Goal: Check status

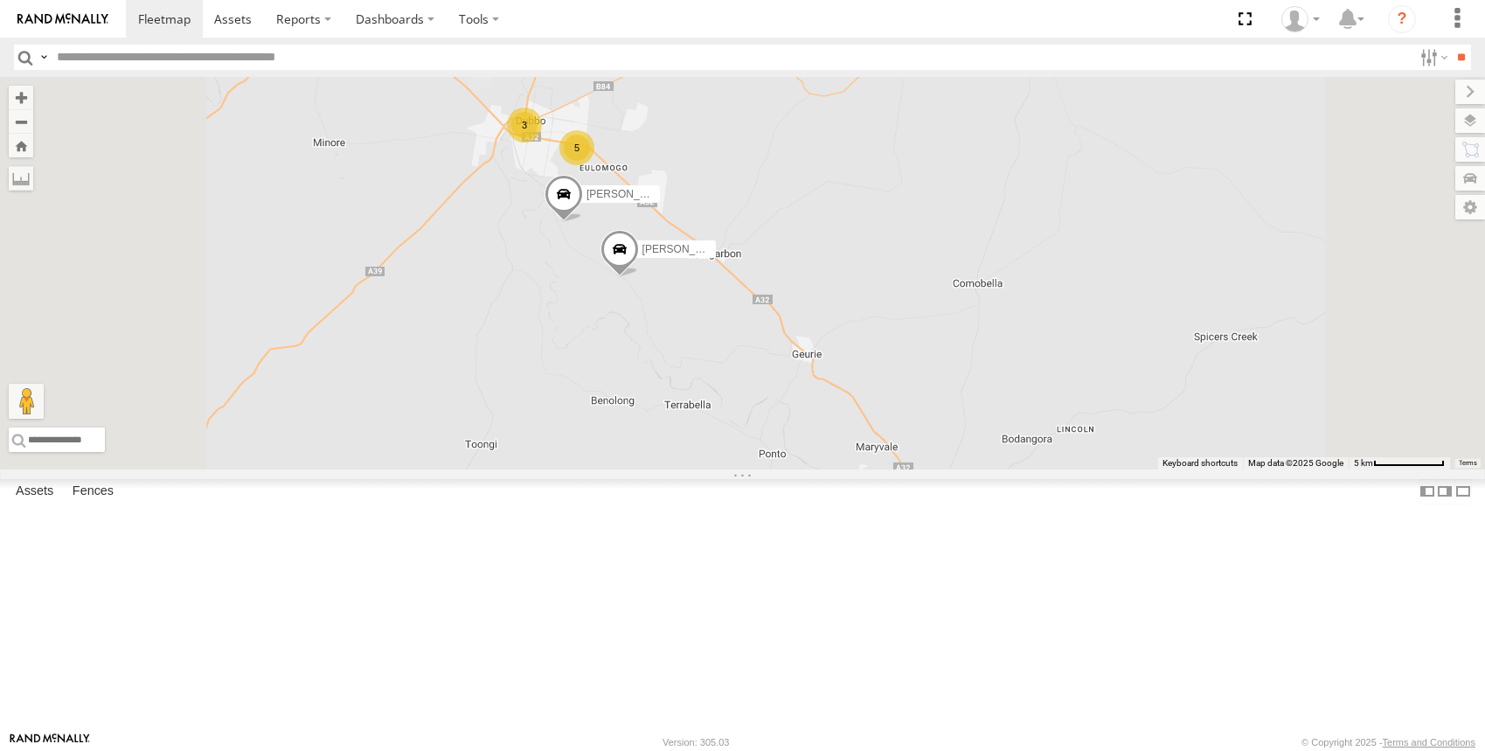
drag, startPoint x: 807, startPoint y: 392, endPoint x: 837, endPoint y: 494, distance: 106.7
click at [833, 469] on div "[PERSON_NAME] - NEW ute [PERSON_NAME] 5 3 [PERSON_NAME]" at bounding box center [742, 273] width 1485 height 392
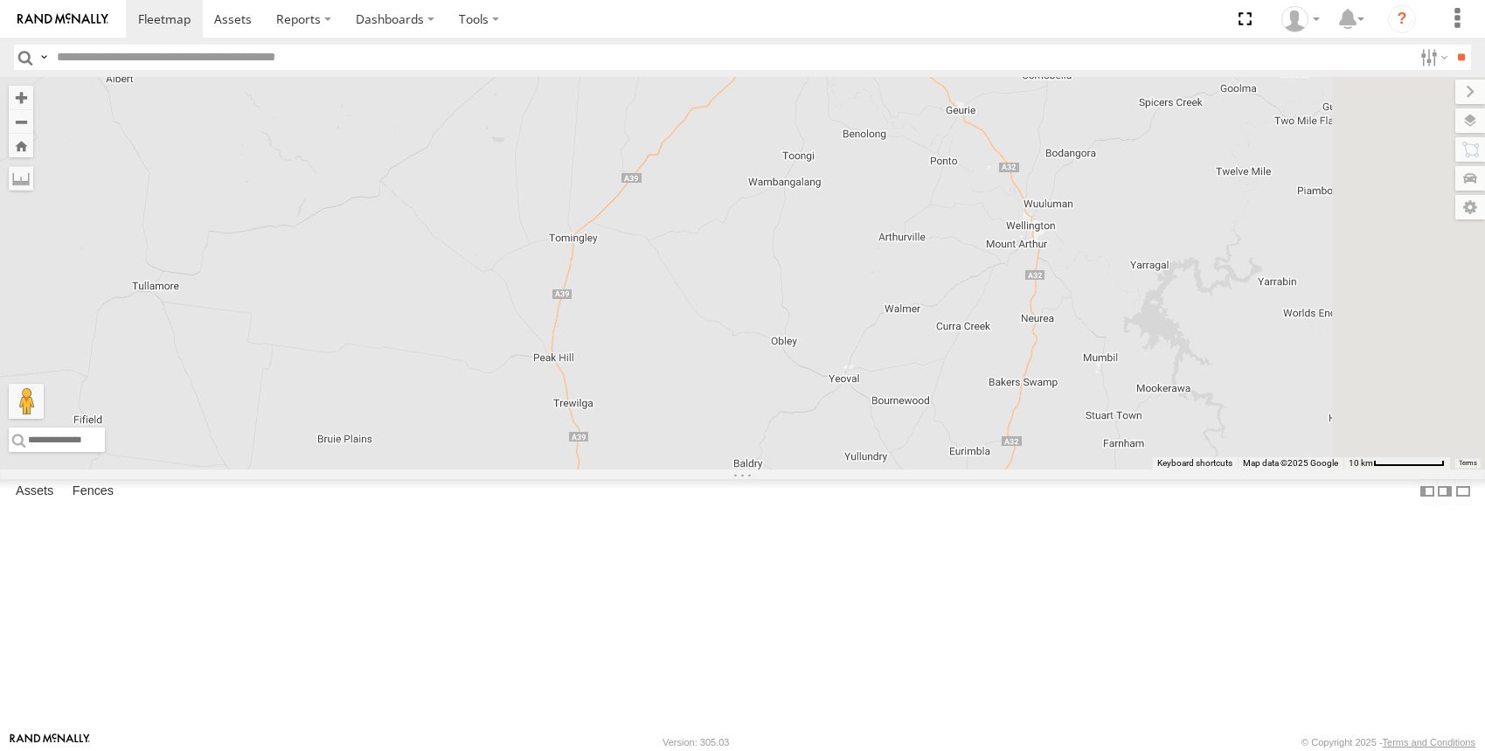
drag, startPoint x: 1038, startPoint y: 296, endPoint x: 1031, endPoint y: 462, distance: 166.2
click at [1031, 443] on div "[PERSON_NAME] [PERSON_NAME] [PERSON_NAME] [PERSON_NAME] [PERSON_NAME] [PERSON_N…" at bounding box center [742, 273] width 1485 height 392
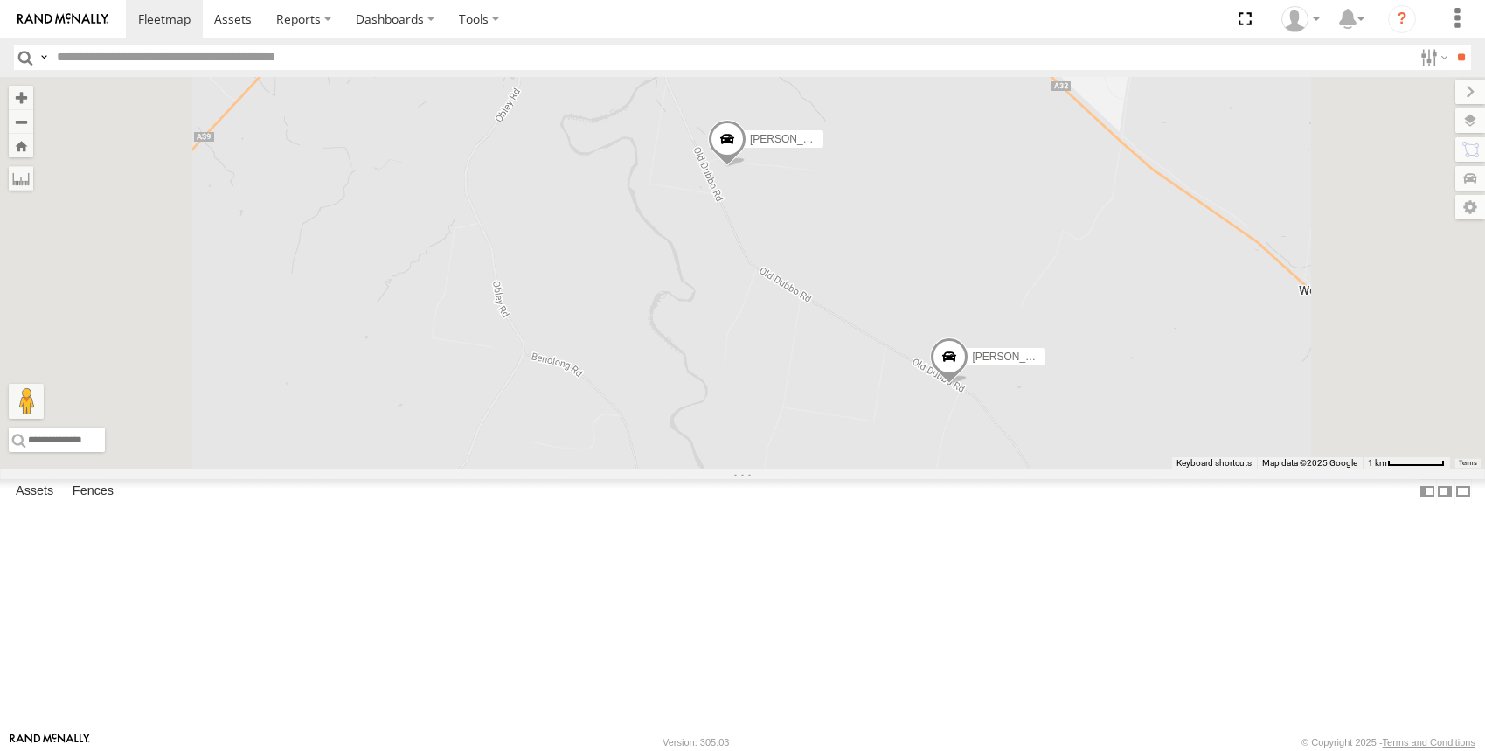
drag, startPoint x: 838, startPoint y: 239, endPoint x: 808, endPoint y: 529, distance: 291.8
click at [808, 469] on div "[PERSON_NAME] [PERSON_NAME] [PERSON_NAME] [PERSON_NAME] [PERSON_NAME] [PERSON_N…" at bounding box center [742, 273] width 1485 height 392
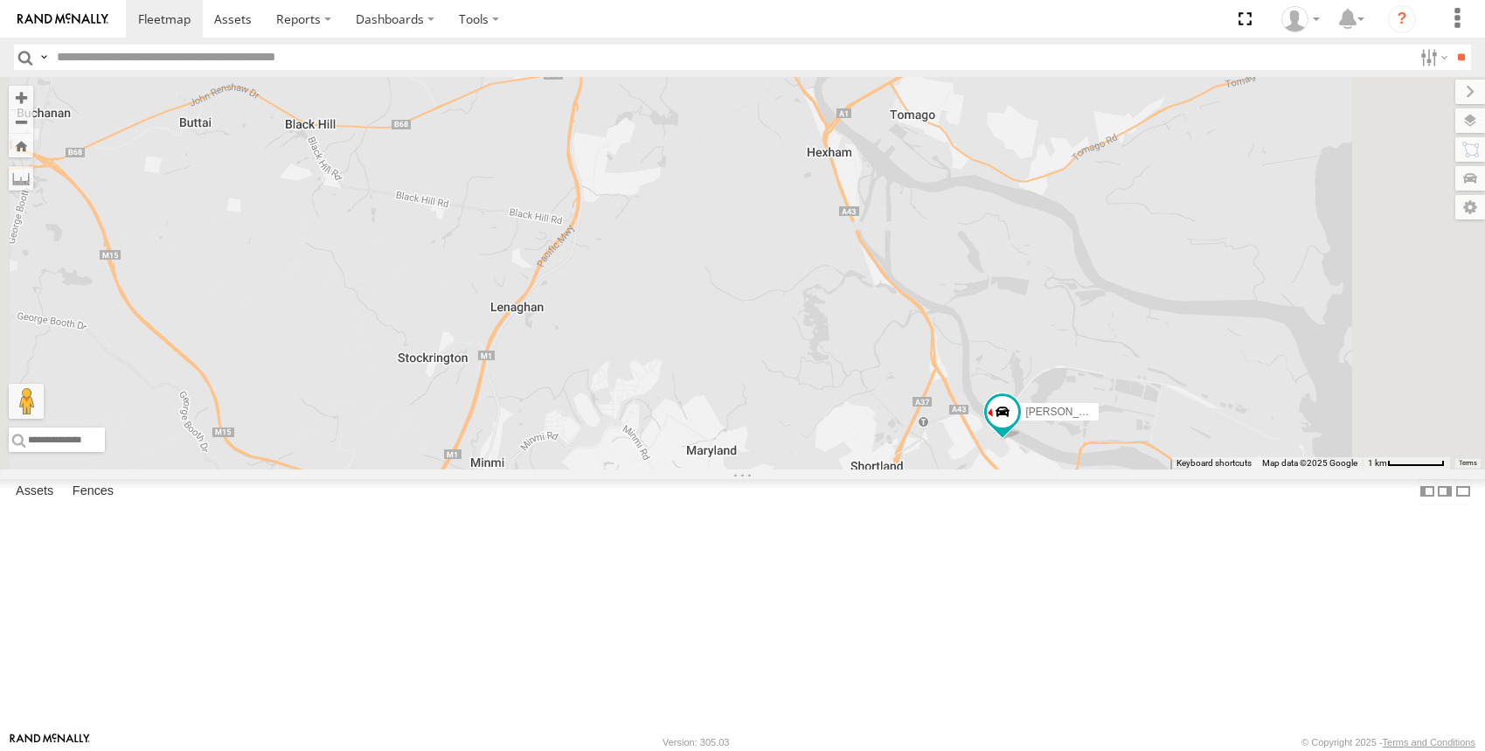
drag, startPoint x: 878, startPoint y: 534, endPoint x: 847, endPoint y: 347, distance: 189.5
click at [851, 368] on div "[PERSON_NAME] - NEW ute [PERSON_NAME] [PERSON_NAME] [PERSON_NAME] [PERSON_NAME]" at bounding box center [742, 273] width 1485 height 392
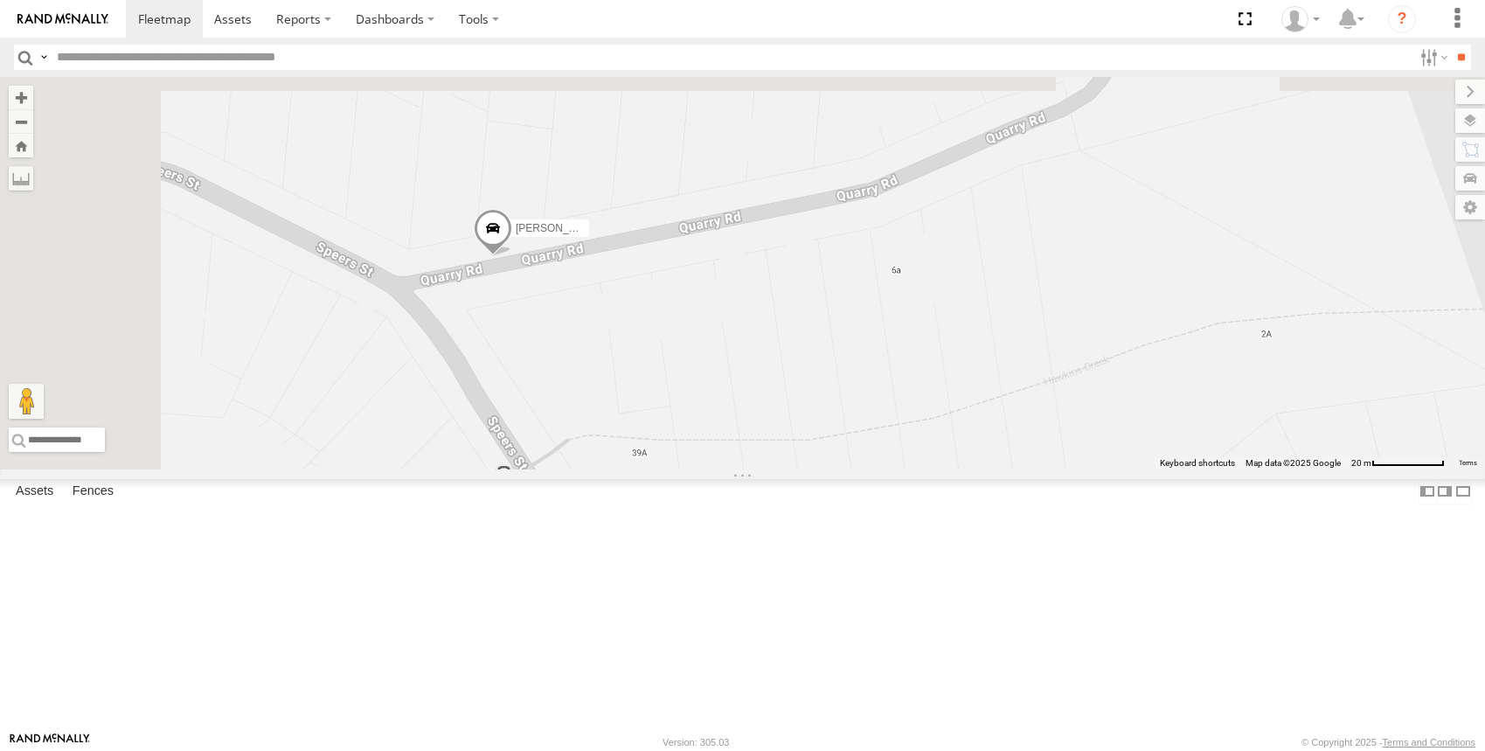
drag, startPoint x: 595, startPoint y: 253, endPoint x: 712, endPoint y: 446, distance: 225.2
click at [712, 446] on div "[PERSON_NAME] - NEW ute [PERSON_NAME] [PERSON_NAME] [PERSON_NAME] [PERSON_NAME]" at bounding box center [742, 273] width 1485 height 392
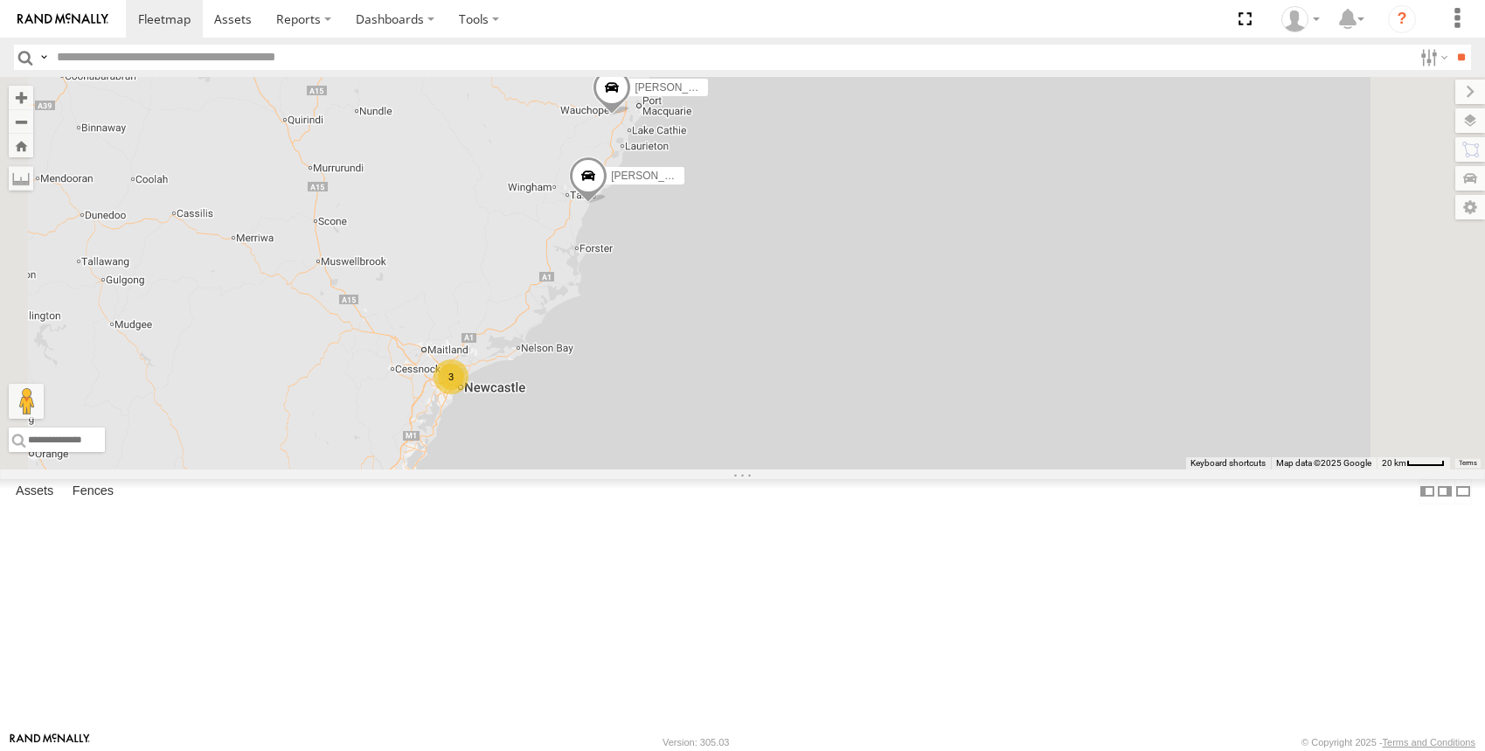
drag, startPoint x: 767, startPoint y: 317, endPoint x: 719, endPoint y: 335, distance: 50.3
click at [719, 335] on div "[PERSON_NAME] - NEW [PERSON_NAME] [PERSON_NAME] [PERSON_NAME] [PERSON_NAME] [PE…" at bounding box center [742, 273] width 1485 height 392
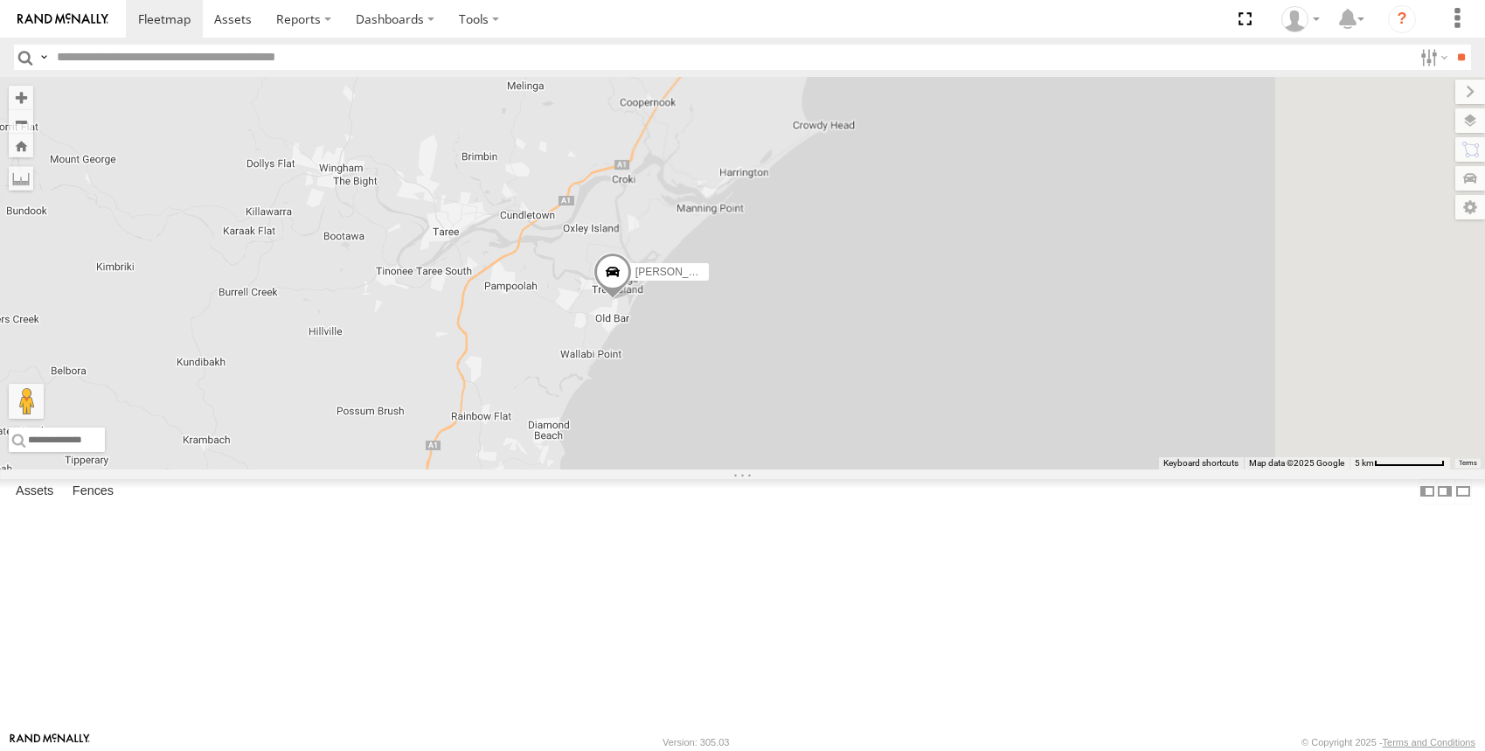
drag, startPoint x: 944, startPoint y: 328, endPoint x: 887, endPoint y: 392, distance: 86.1
click at [903, 376] on div "[PERSON_NAME] - NEW [PERSON_NAME] [PERSON_NAME] [PERSON_NAME] [PERSON_NAME] [PE…" at bounding box center [742, 273] width 1485 height 392
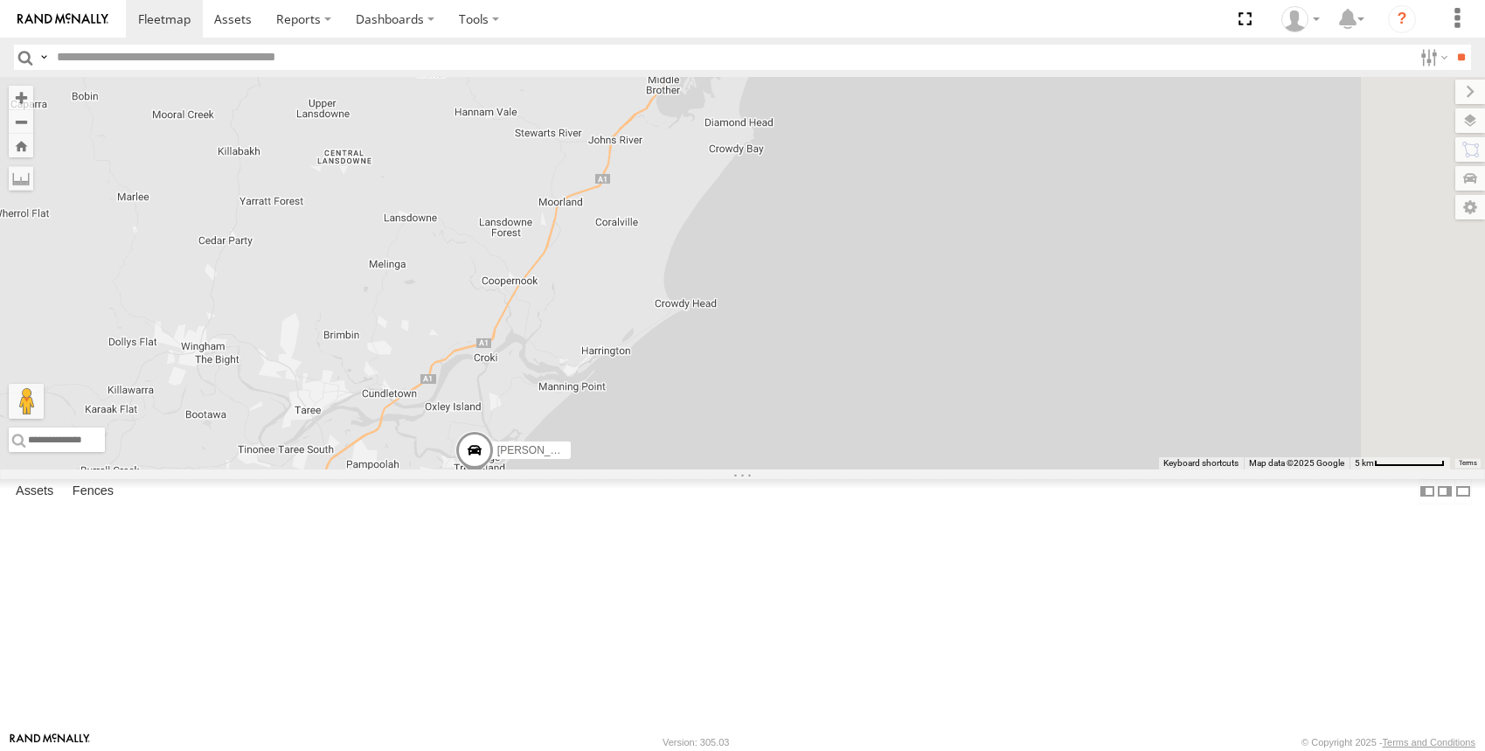
drag, startPoint x: 893, startPoint y: 297, endPoint x: 813, endPoint y: 456, distance: 178.3
click at [814, 456] on div "[PERSON_NAME] - NEW [PERSON_NAME] [PERSON_NAME] [PERSON_NAME] [PERSON_NAME] [PE…" at bounding box center [742, 273] width 1485 height 392
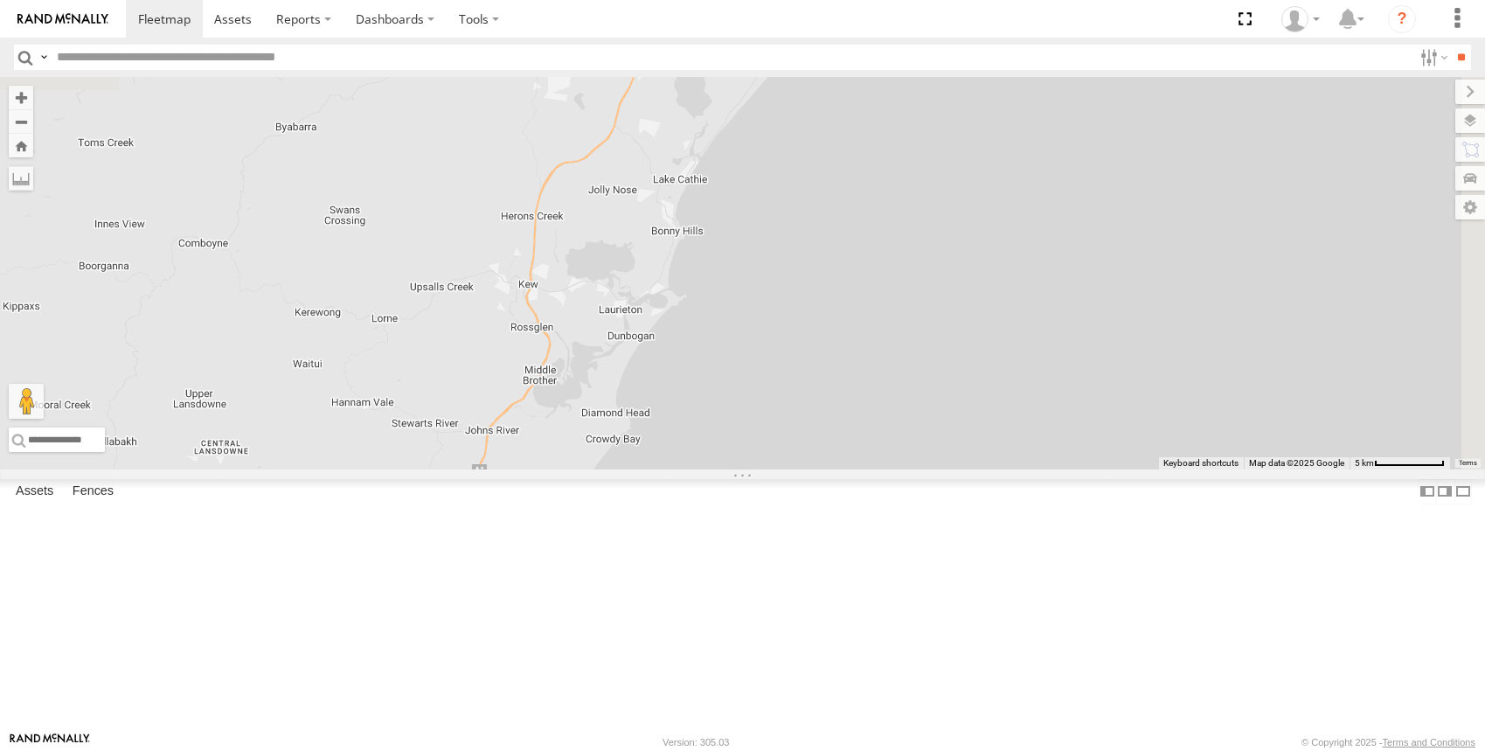
drag, startPoint x: 839, startPoint y: 373, endPoint x: 837, endPoint y: 475, distance: 101.4
click at [839, 469] on div "[PERSON_NAME] - NEW [PERSON_NAME] [PERSON_NAME] [PERSON_NAME] [PERSON_NAME] [PE…" at bounding box center [742, 273] width 1485 height 392
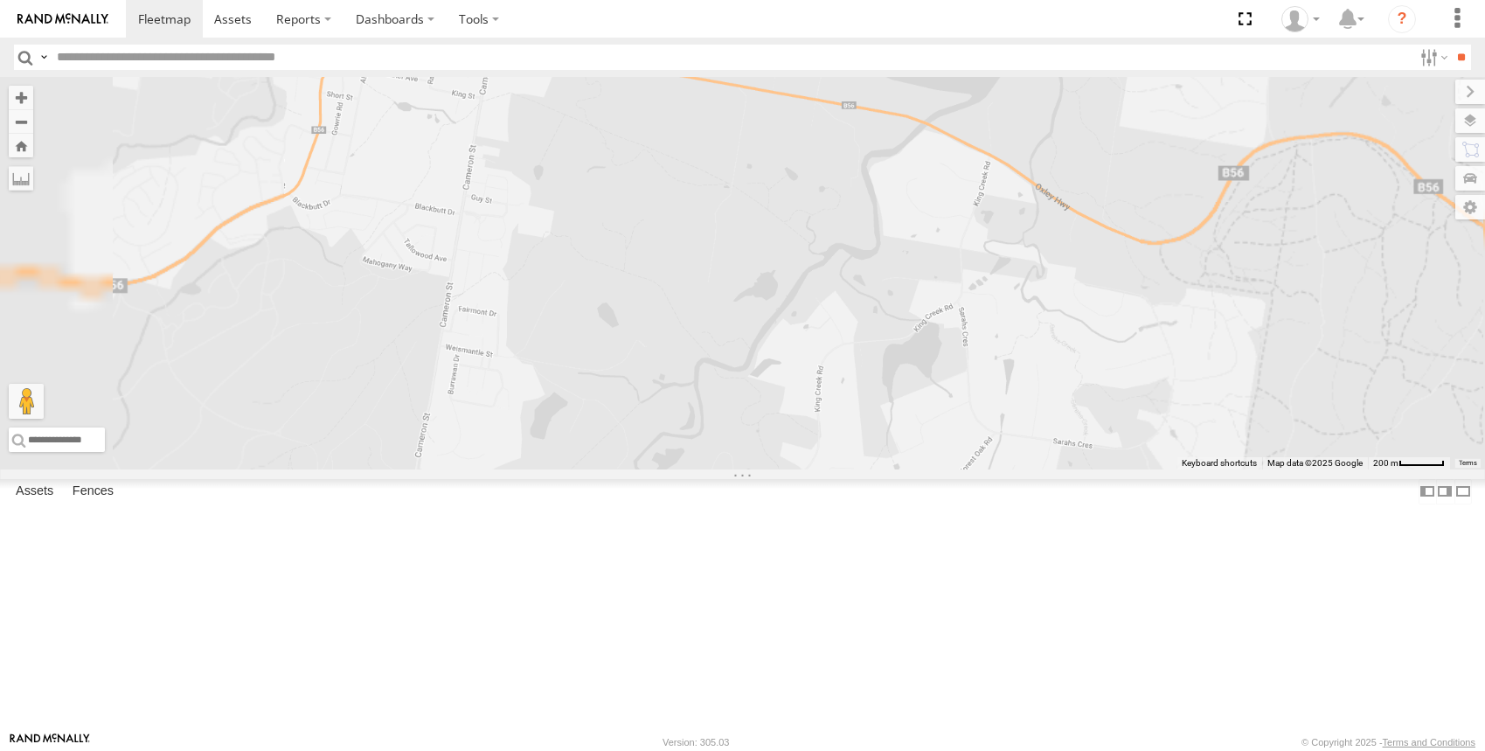
drag, startPoint x: 823, startPoint y: 501, endPoint x: 880, endPoint y: 380, distance: 133.3
click at [885, 384] on div "[PERSON_NAME] - NEW [PERSON_NAME] [PERSON_NAME] [PERSON_NAME] [PERSON_NAME] [PE…" at bounding box center [742, 273] width 1485 height 392
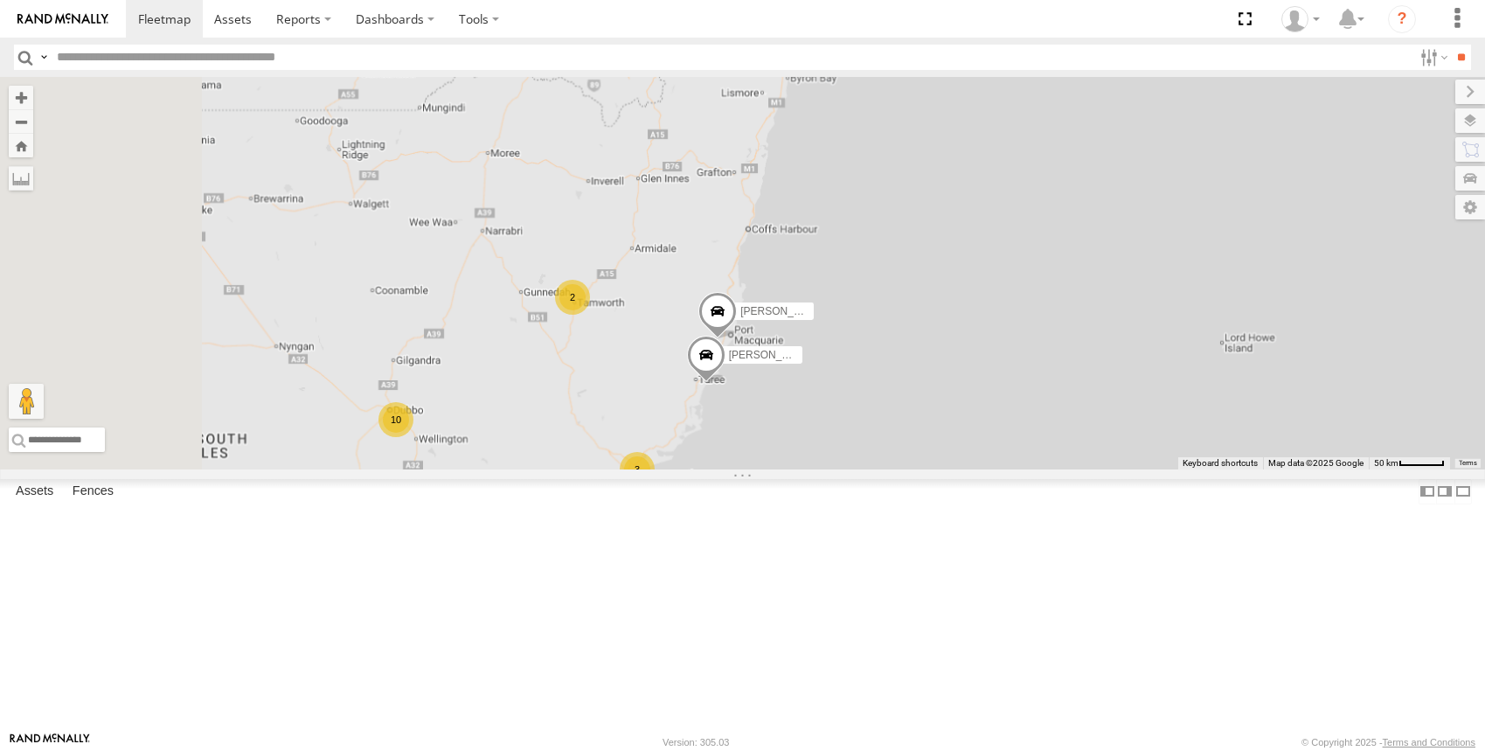
drag, startPoint x: 709, startPoint y: 533, endPoint x: 969, endPoint y: 405, distance: 289.7
click at [930, 421] on div "[PERSON_NAME] - NEW [PERSON_NAME] [PERSON_NAME] [PERSON_NAME] [PERSON_NAME] [PE…" at bounding box center [742, 273] width 1485 height 392
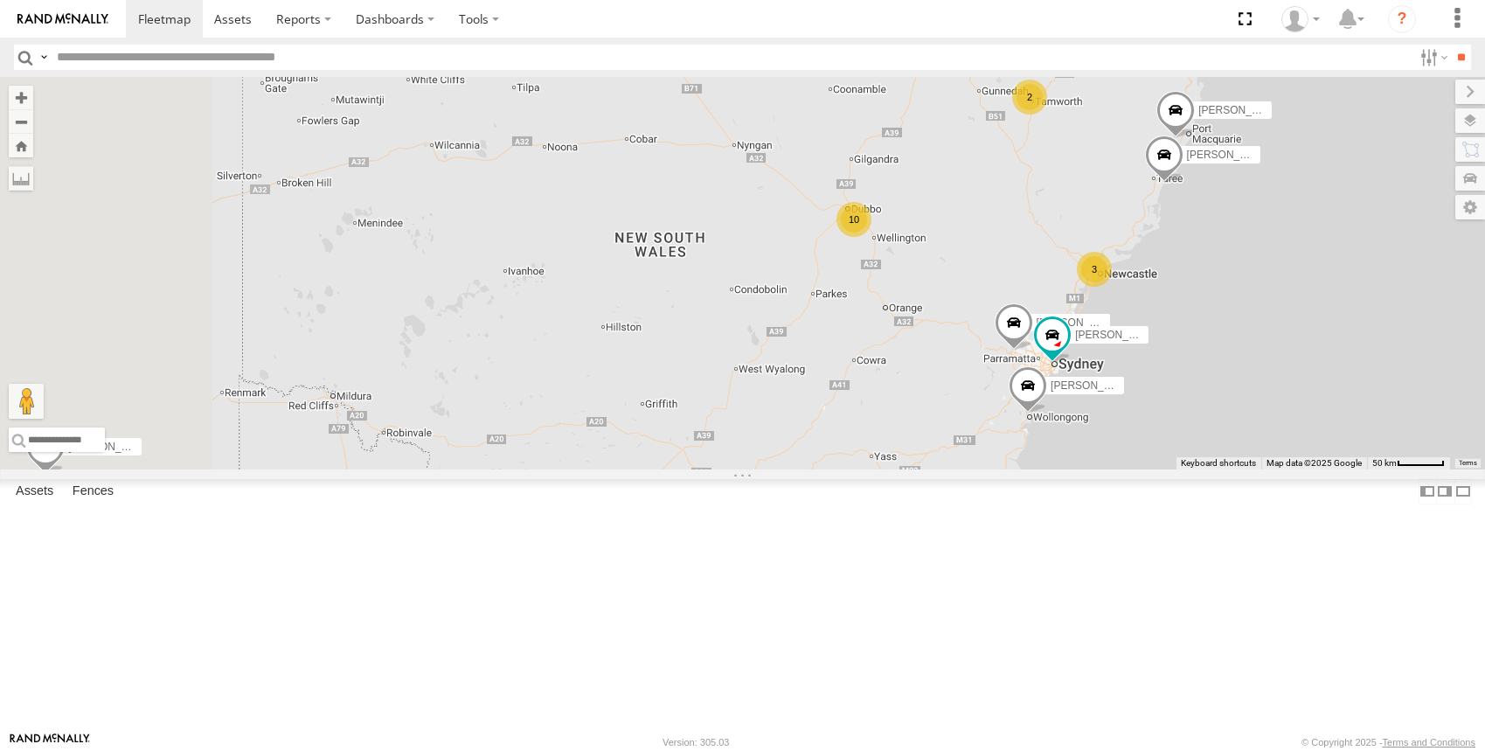
drag, startPoint x: 827, startPoint y: 486, endPoint x: 1236, endPoint y: 352, distance: 430.4
click at [989, 469] on div "[PERSON_NAME] - NEW [PERSON_NAME] [PERSON_NAME] [PERSON_NAME] [PERSON_NAME] [PE…" at bounding box center [742, 273] width 1485 height 392
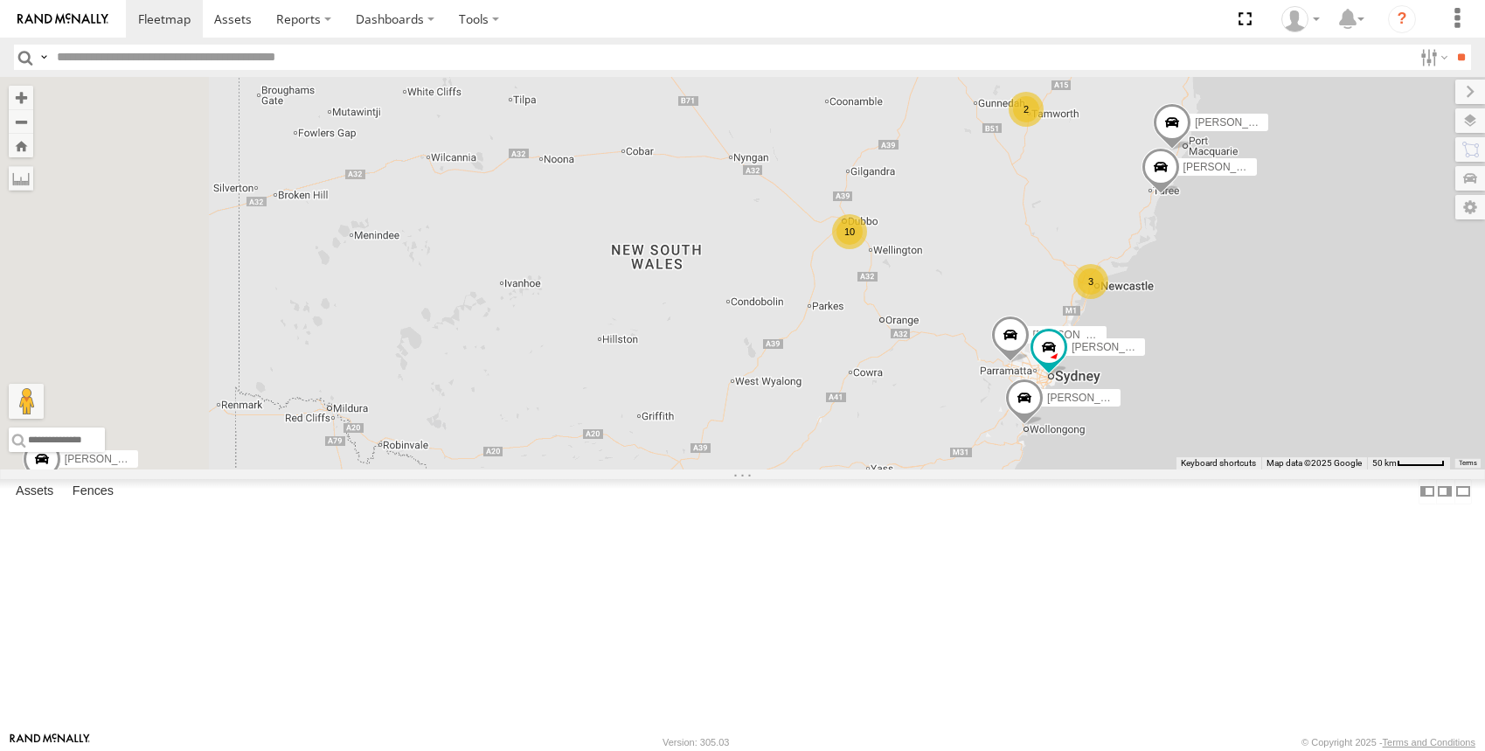
drag, startPoint x: 1281, startPoint y: 266, endPoint x: 1258, endPoint y: 373, distance: 109.9
click at [1263, 371] on div "[PERSON_NAME] - NEW [PERSON_NAME] [PERSON_NAME] [PERSON_NAME] [PERSON_NAME] [PE…" at bounding box center [742, 273] width 1485 height 392
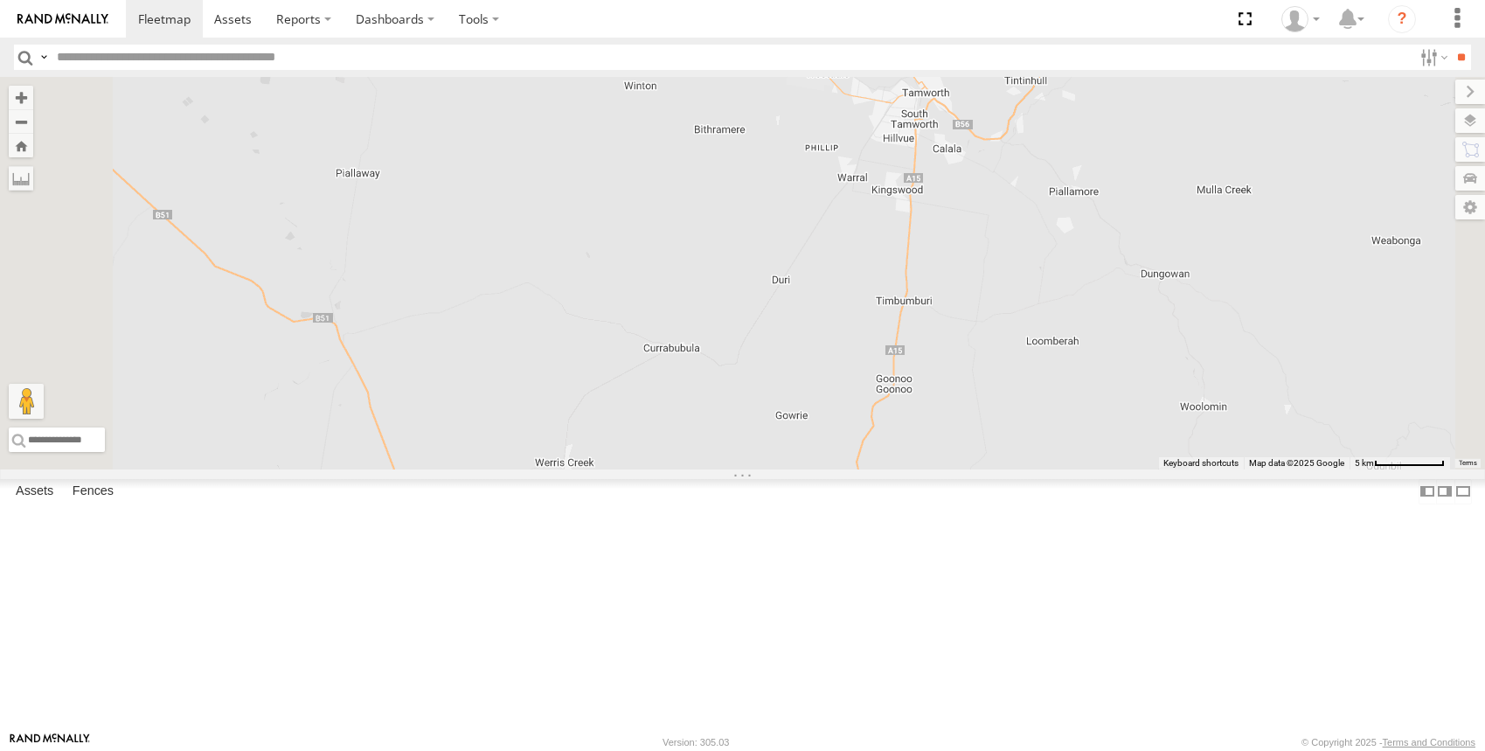
drag, startPoint x: 1151, startPoint y: 371, endPoint x: 1134, endPoint y: 458, distance: 89.1
click at [1139, 459] on div "[PERSON_NAME] - NEW [PERSON_NAME] [PERSON_NAME] [PERSON_NAME] [PERSON_NAME] [PE…" at bounding box center [742, 273] width 1485 height 392
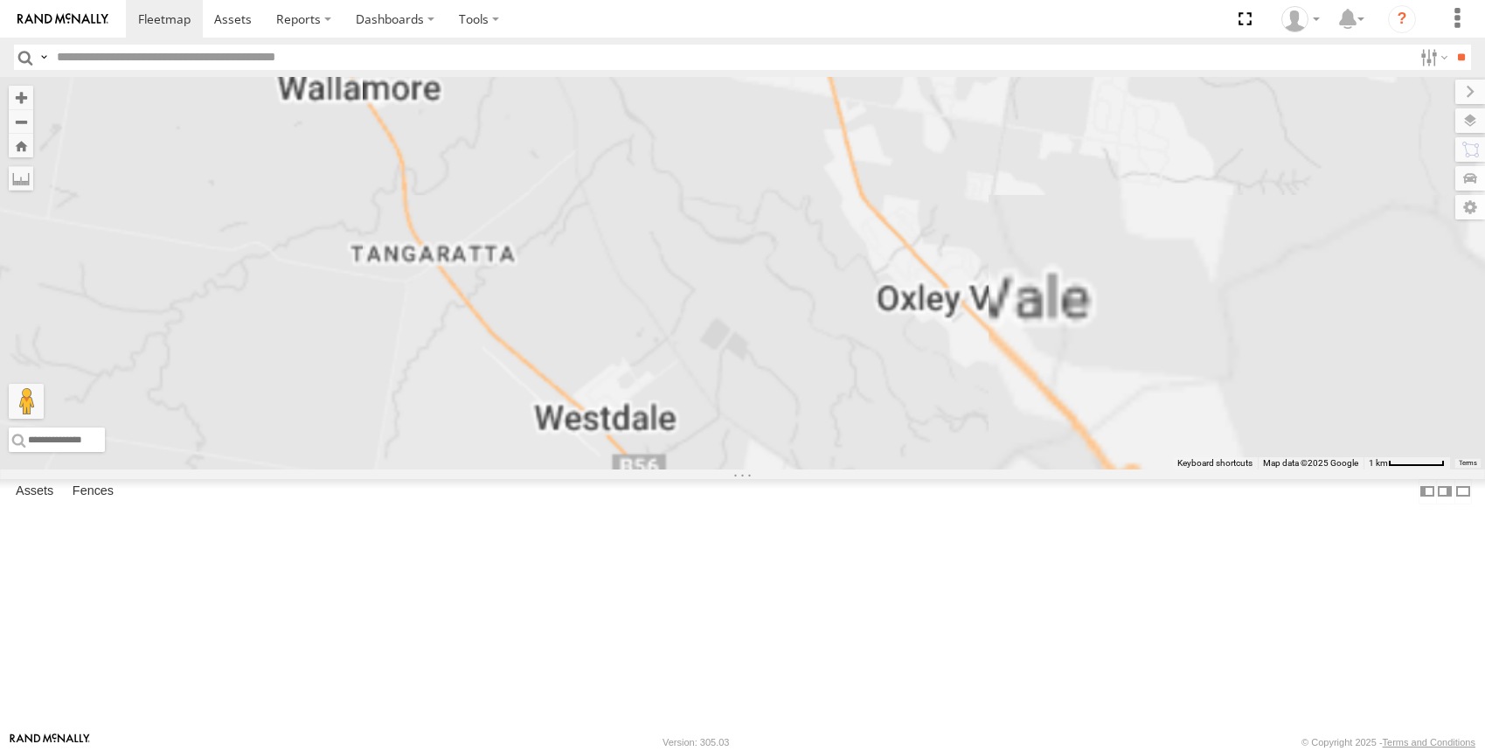
drag, startPoint x: 1079, startPoint y: 365, endPoint x: 1034, endPoint y: 487, distance: 129.4
click at [1038, 469] on div "[PERSON_NAME] - NEW [PERSON_NAME] [PERSON_NAME] [PERSON_NAME] [PERSON_NAME] [PE…" at bounding box center [742, 273] width 1485 height 392
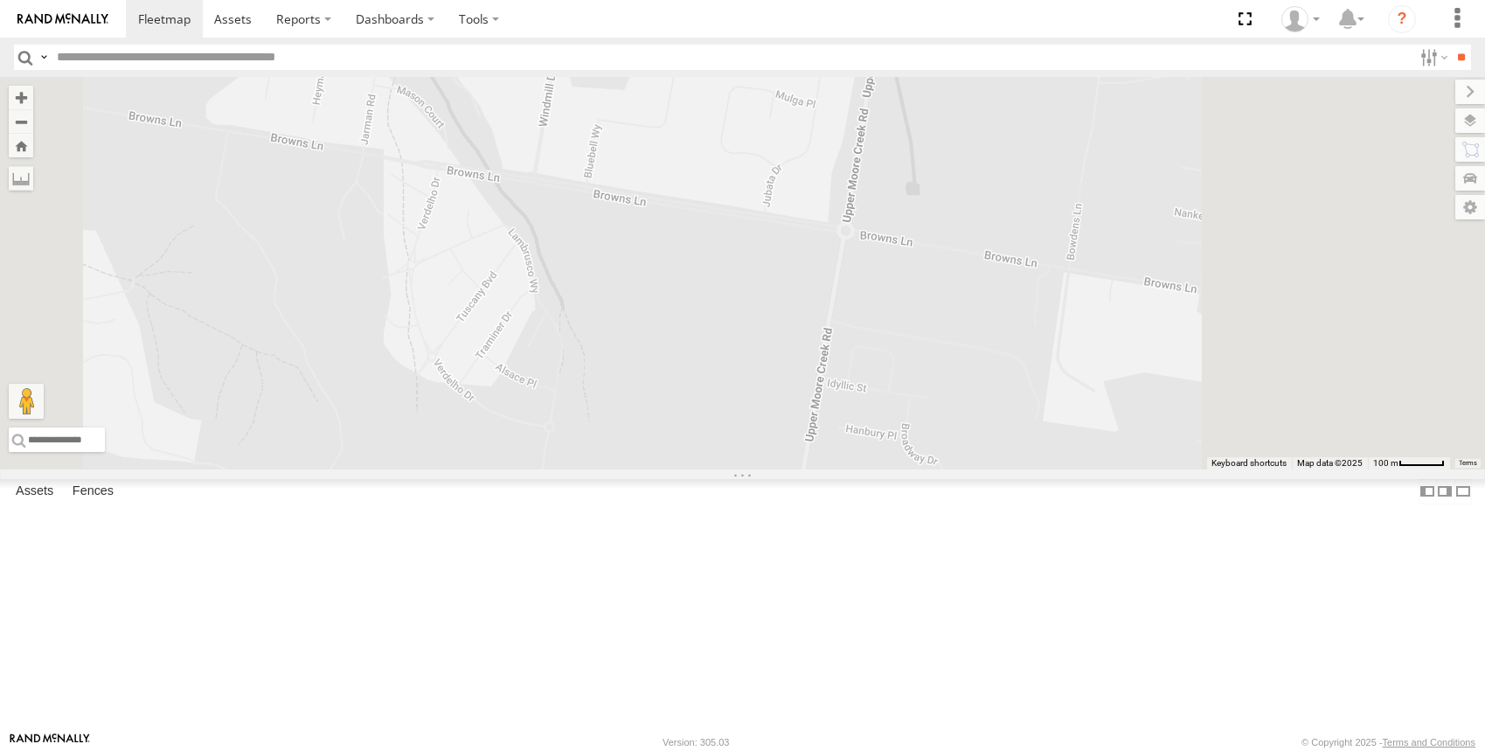
drag, startPoint x: 1039, startPoint y: 516, endPoint x: 915, endPoint y: 331, distance: 222.3
click at [914, 332] on div "[PERSON_NAME] - NEW [PERSON_NAME] [PERSON_NAME] [PERSON_NAME] [PERSON_NAME] [PE…" at bounding box center [742, 273] width 1485 height 392
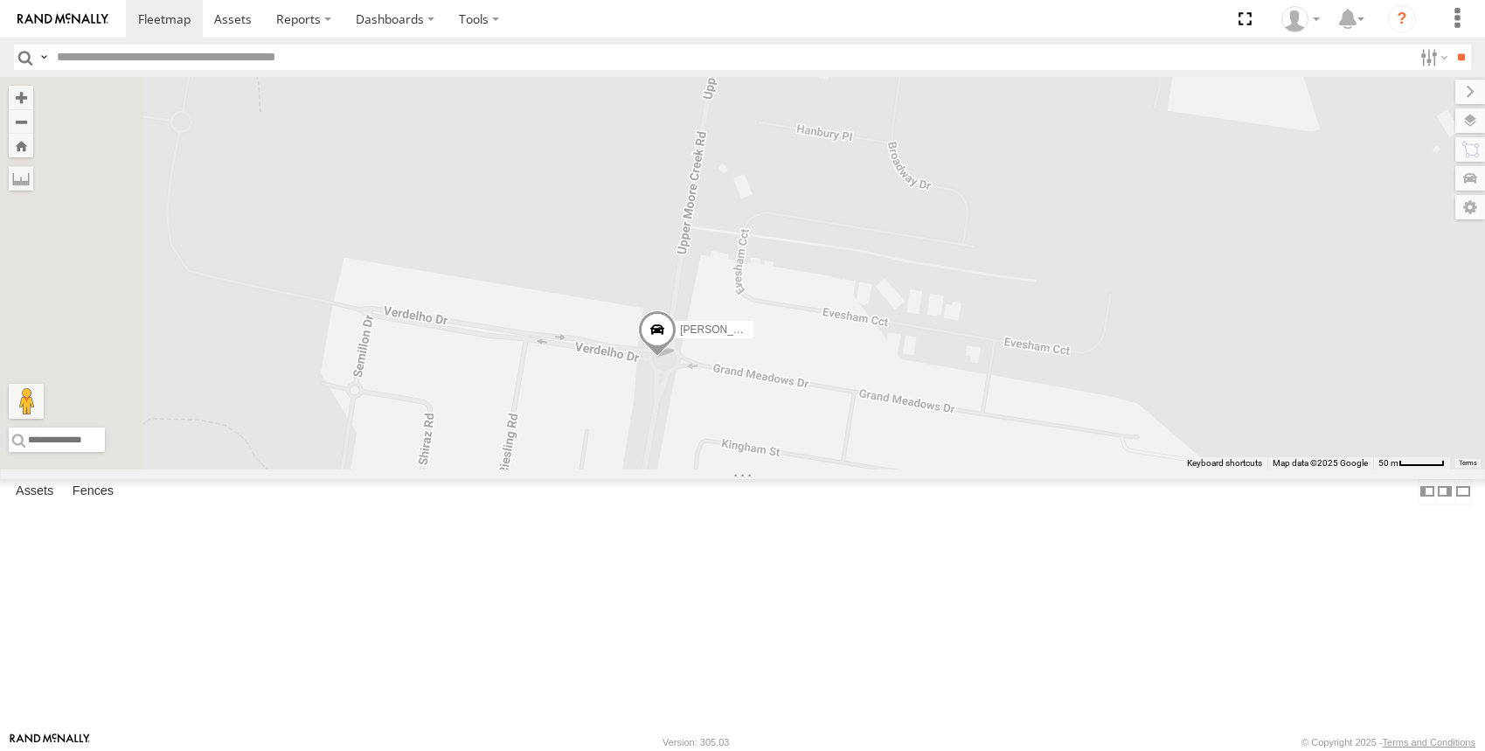
click at [677, 358] on span at bounding box center [657, 333] width 38 height 47
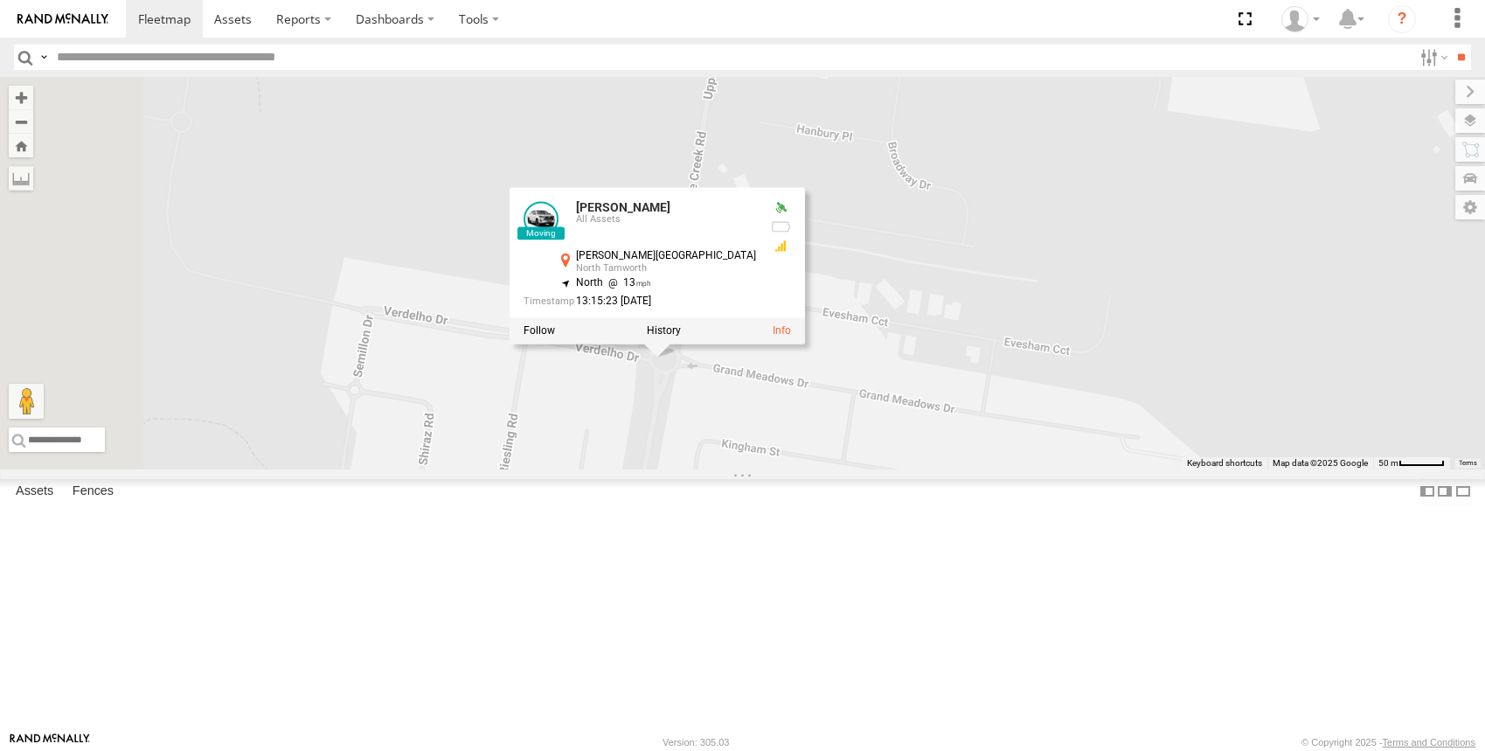
click at [1205, 337] on div "[PERSON_NAME] - NEW [PERSON_NAME] [PERSON_NAME] [PERSON_NAME] [PERSON_NAME] [PE…" at bounding box center [742, 273] width 1485 height 392
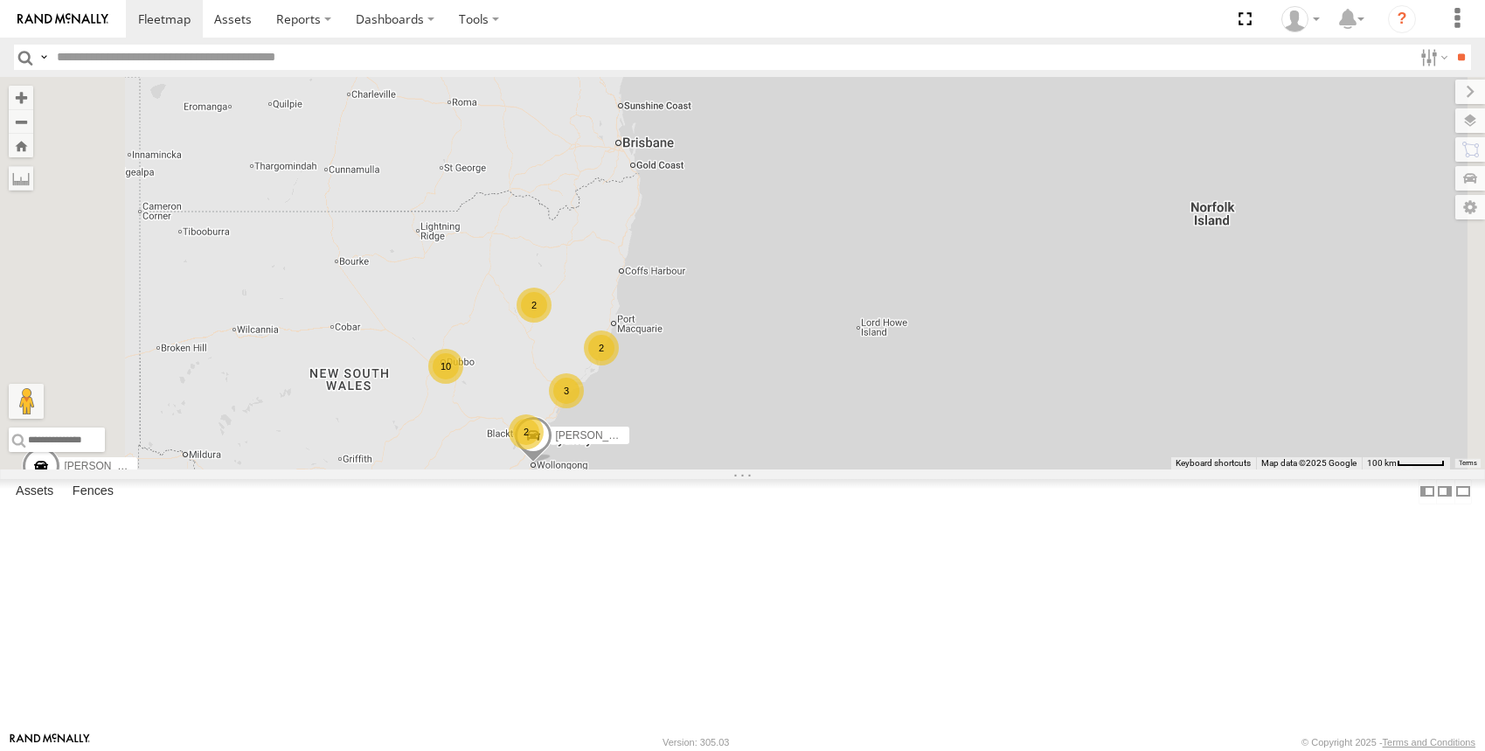
drag, startPoint x: 662, startPoint y: 517, endPoint x: 805, endPoint y: 470, distance: 150.7
click at [801, 469] on div "[PERSON_NAME] - NEW ute [PERSON_NAME] 2 10 3 2 2" at bounding box center [742, 273] width 1485 height 392
